Goal: Register for event/course

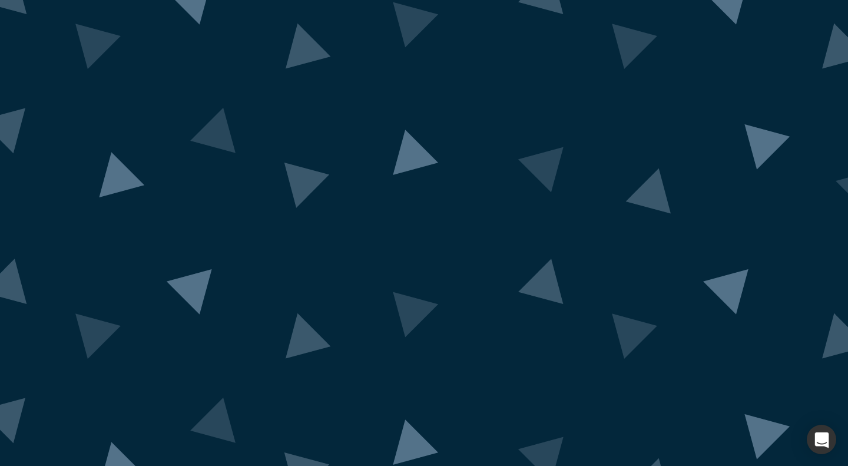
scroll to position [38, 0]
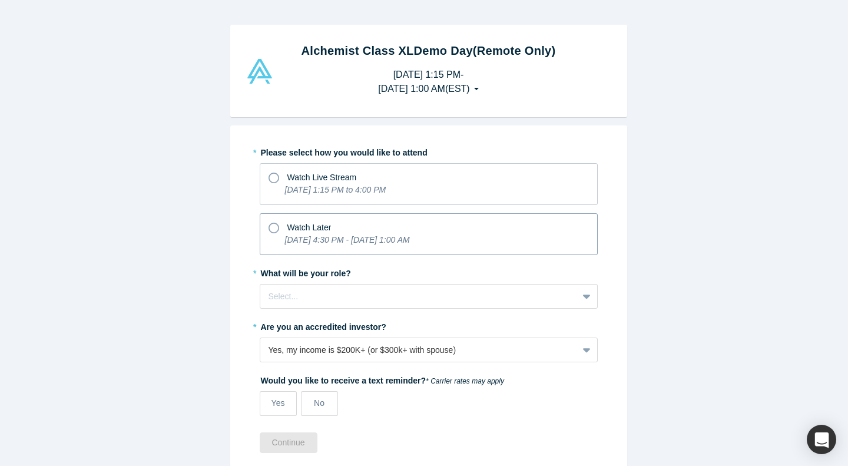
click at [269, 226] on icon at bounding box center [274, 228] width 11 height 11
click at [0, 0] on input "Watch Later [DATE] 4:30 PM - [DATE] 1:00 AM" at bounding box center [0, 0] width 0 height 0
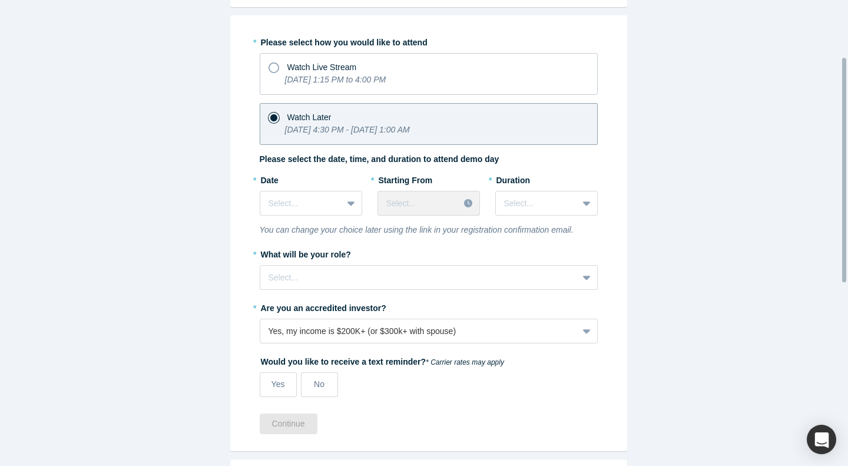
scroll to position [118, 0]
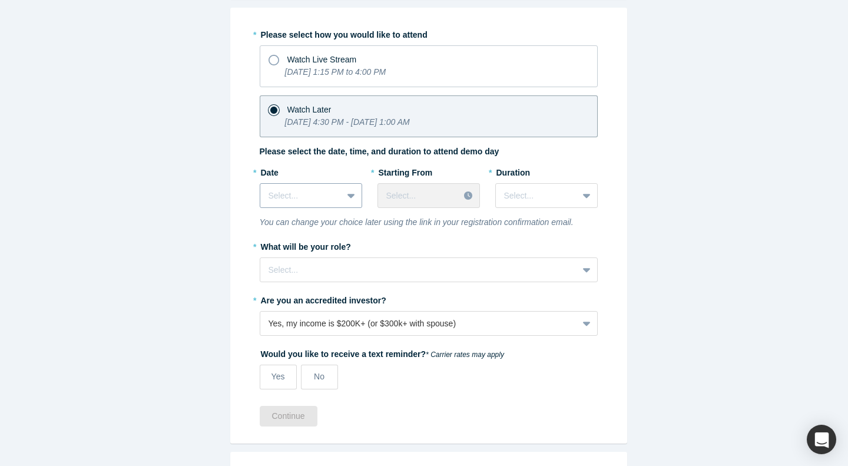
click at [331, 196] on div "Select..." at bounding box center [301, 195] width 82 height 19
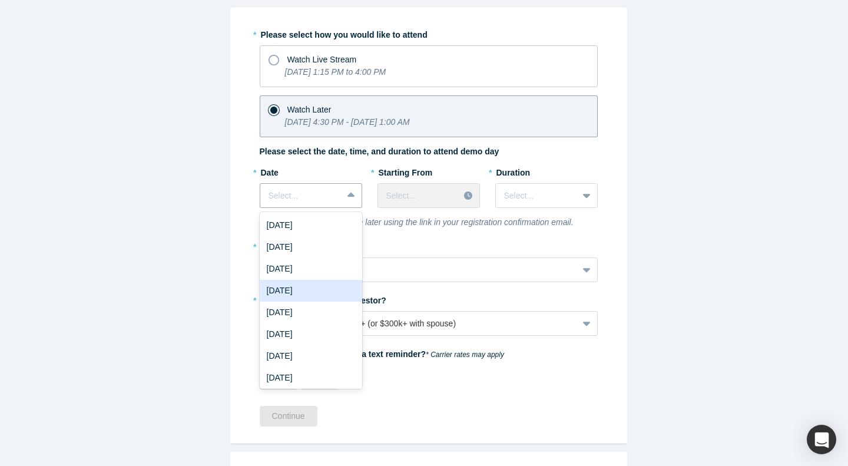
scroll to position [2, 0]
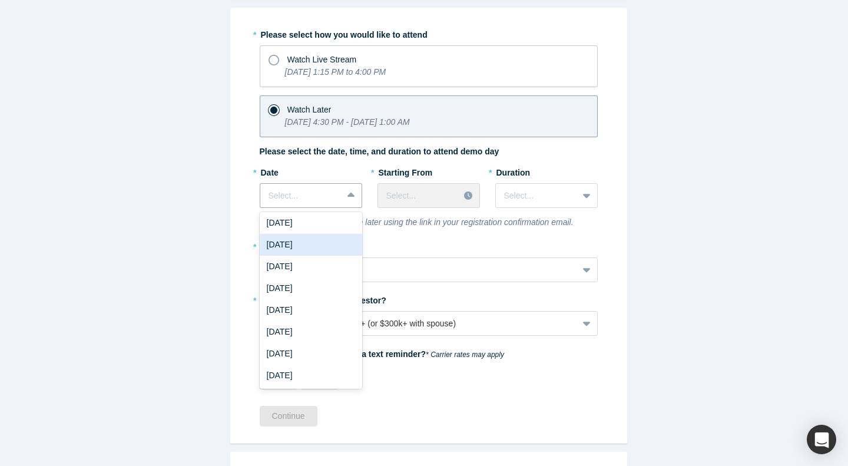
click at [285, 248] on div "[DATE]" at bounding box center [311, 245] width 102 height 22
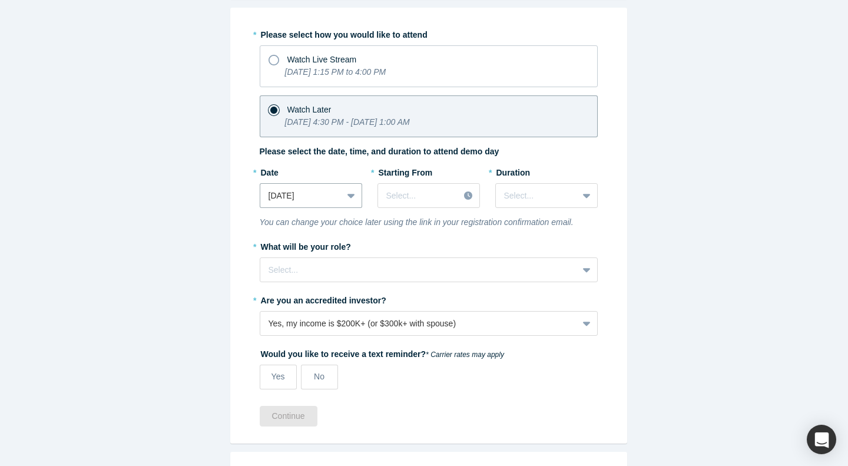
click at [439, 182] on div "* Starting From Select..." at bounding box center [429, 185] width 102 height 45
click at [434, 196] on div at bounding box center [418, 195] width 65 height 15
click at [581, 153] on div "* Please select how you would like to attend Watch Live Stream [DATE] 1:15 PM t…" at bounding box center [429, 211] width 338 height 373
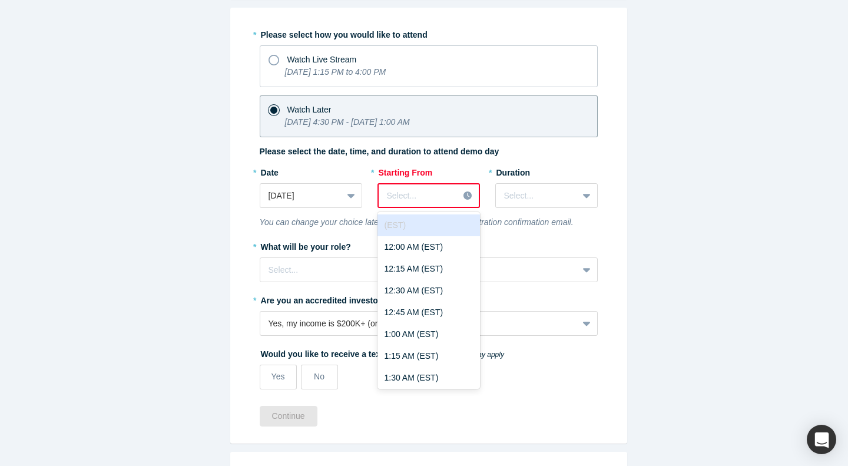
click at [422, 197] on div at bounding box center [419, 195] width 64 height 15
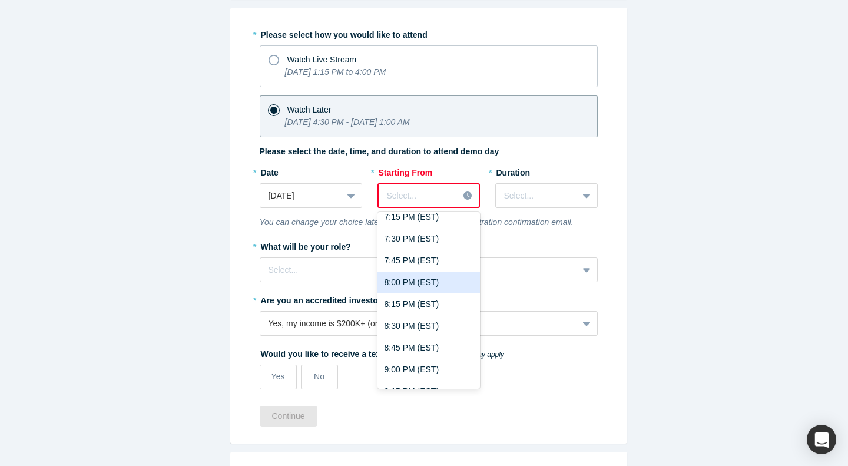
click at [412, 287] on div "8:00 PM (EST)" at bounding box center [429, 283] width 102 height 22
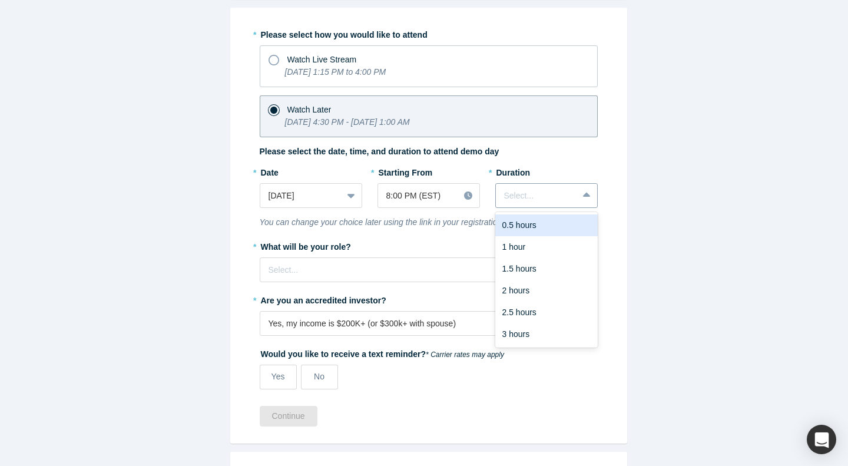
click at [562, 200] on div at bounding box center [536, 195] width 65 height 15
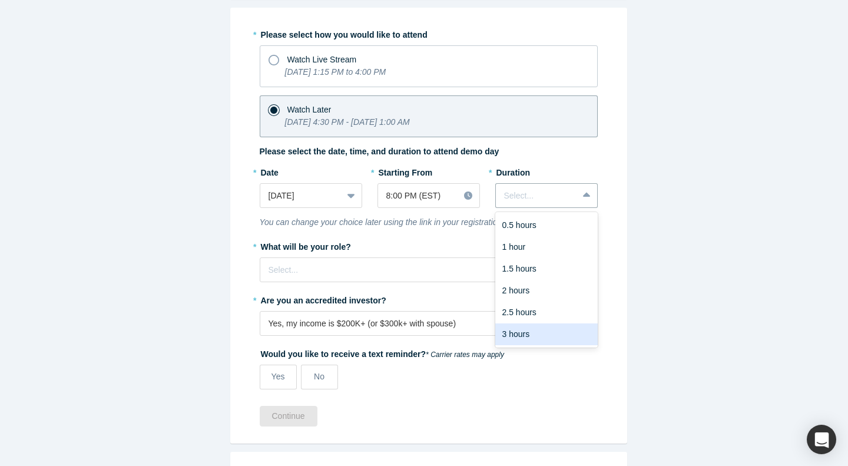
click at [533, 338] on div "3 hours" at bounding box center [546, 334] width 102 height 22
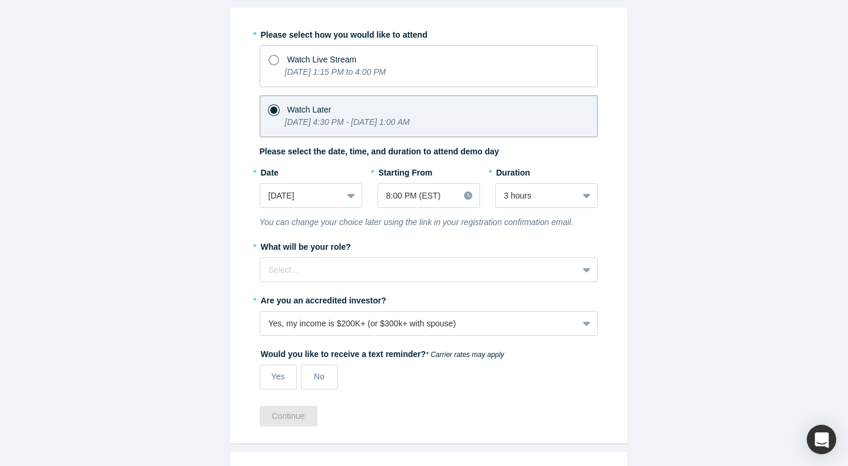
click at [601, 227] on div "* Please select how you would like to attend Watch Live Stream [DATE] 1:15 PM t…" at bounding box center [428, 226] width 397 height 436
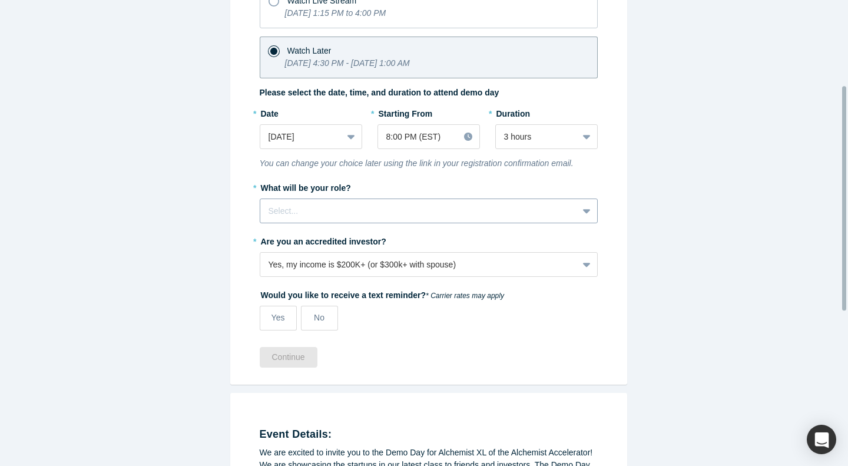
click at [392, 206] on div at bounding box center [419, 211] width 301 height 15
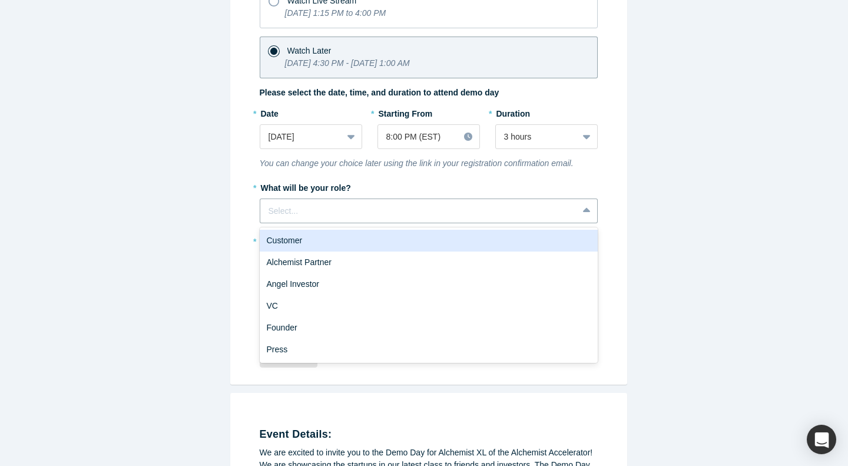
click at [336, 236] on div "Customer" at bounding box center [429, 241] width 338 height 22
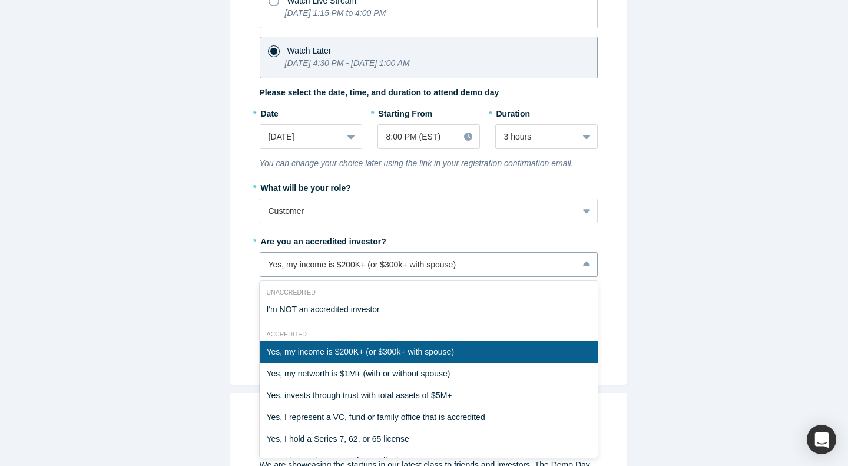
click at [376, 270] on div "Yes, my income is $200K+ (or $300k+ with spouse)" at bounding box center [419, 265] width 301 height 12
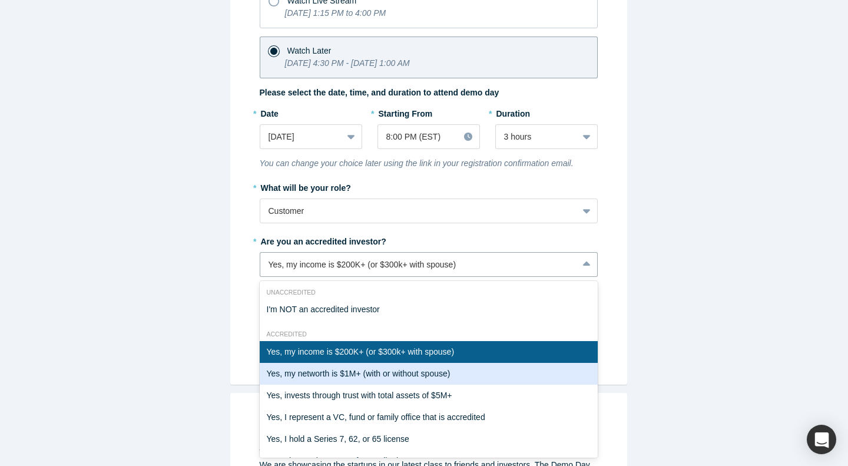
scroll to position [21, 0]
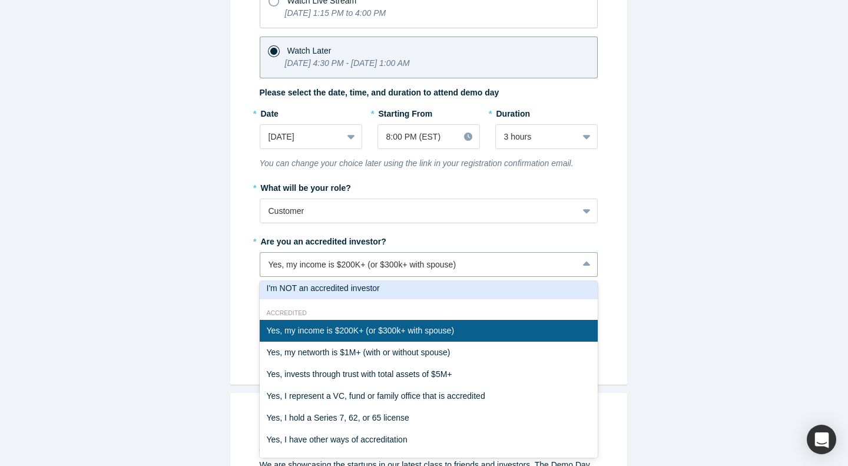
click at [336, 290] on div "I'm NOT an accredited investor" at bounding box center [429, 288] width 338 height 22
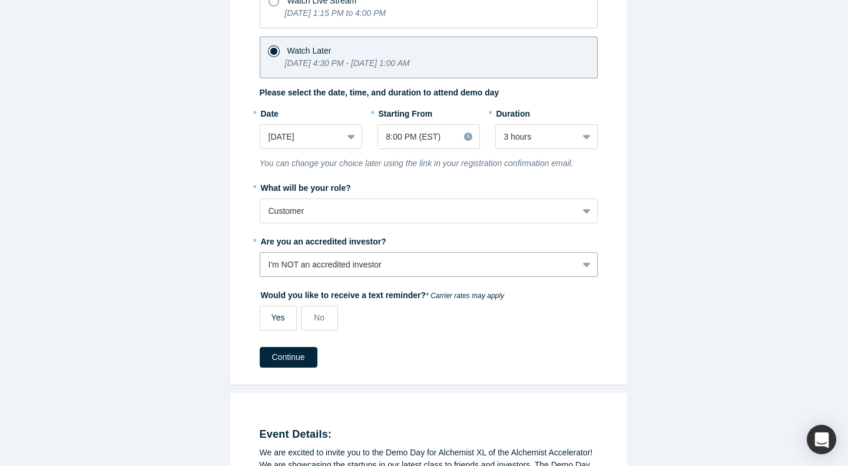
click at [282, 319] on label "Yes" at bounding box center [278, 318] width 37 height 25
click at [0, 0] on input "Yes" at bounding box center [0, 0] width 0 height 0
select select "US"
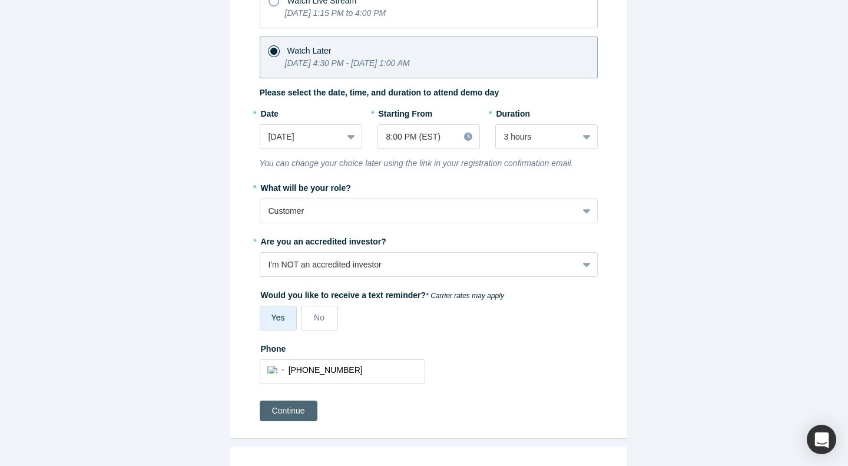
click at [274, 411] on button "Continue" at bounding box center [289, 411] width 58 height 21
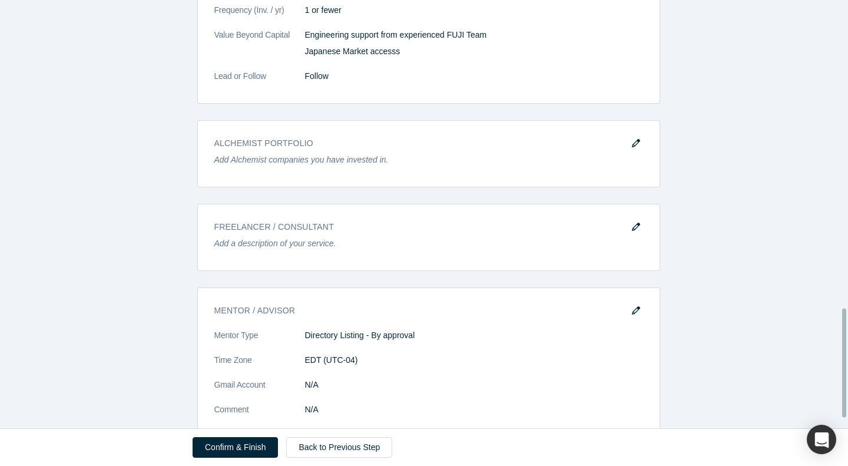
scroll to position [1253, 0]
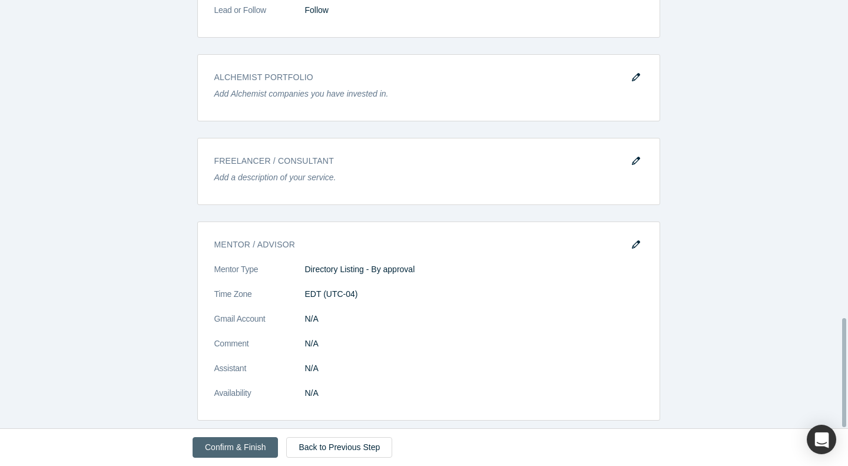
click at [246, 442] on button "Confirm & Finish" at bounding box center [235, 447] width 85 height 21
